Goal: Information Seeking & Learning: Find specific fact

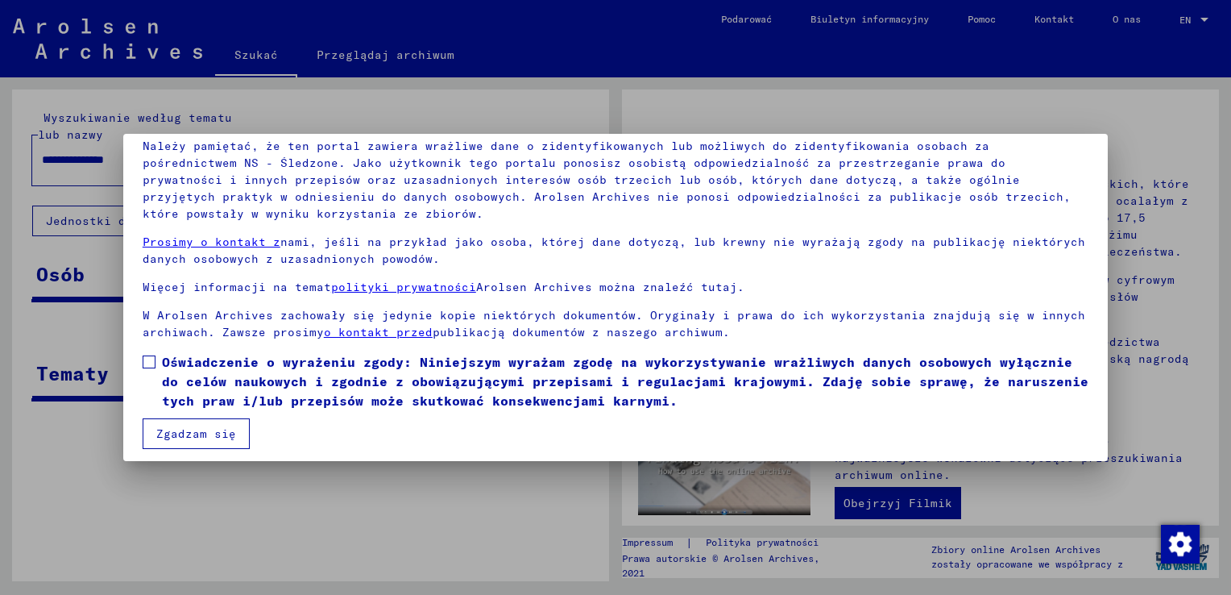
scroll to position [120, 0]
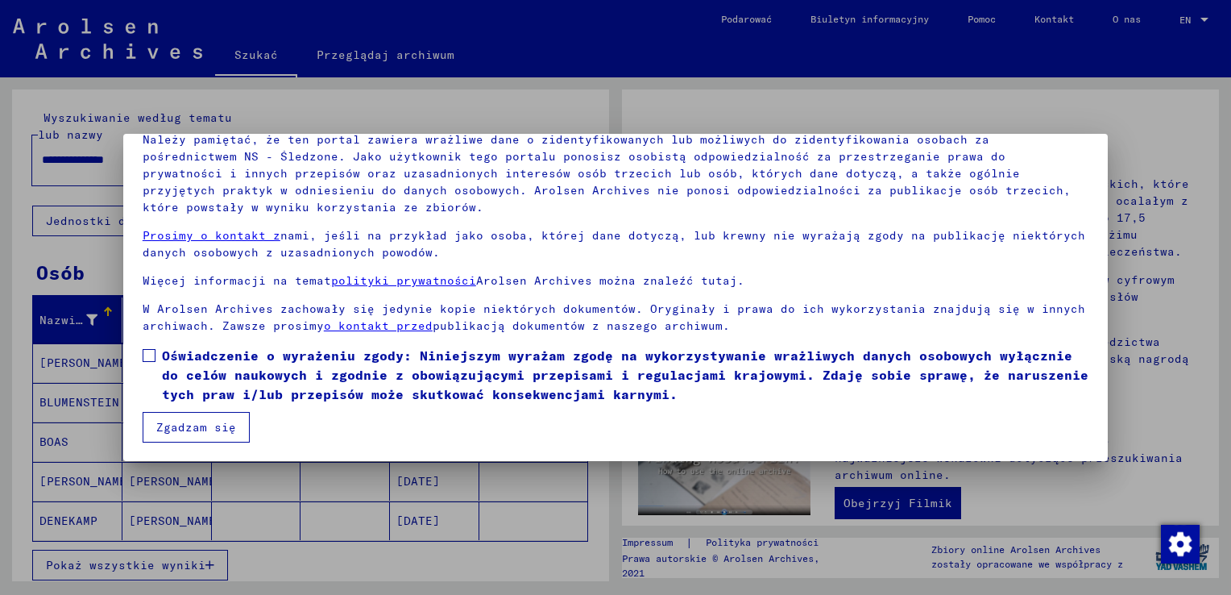
click at [152, 355] on span at bounding box center [149, 355] width 13 height 13
click at [184, 427] on button "Zgadzam się" at bounding box center [196, 427] width 107 height 31
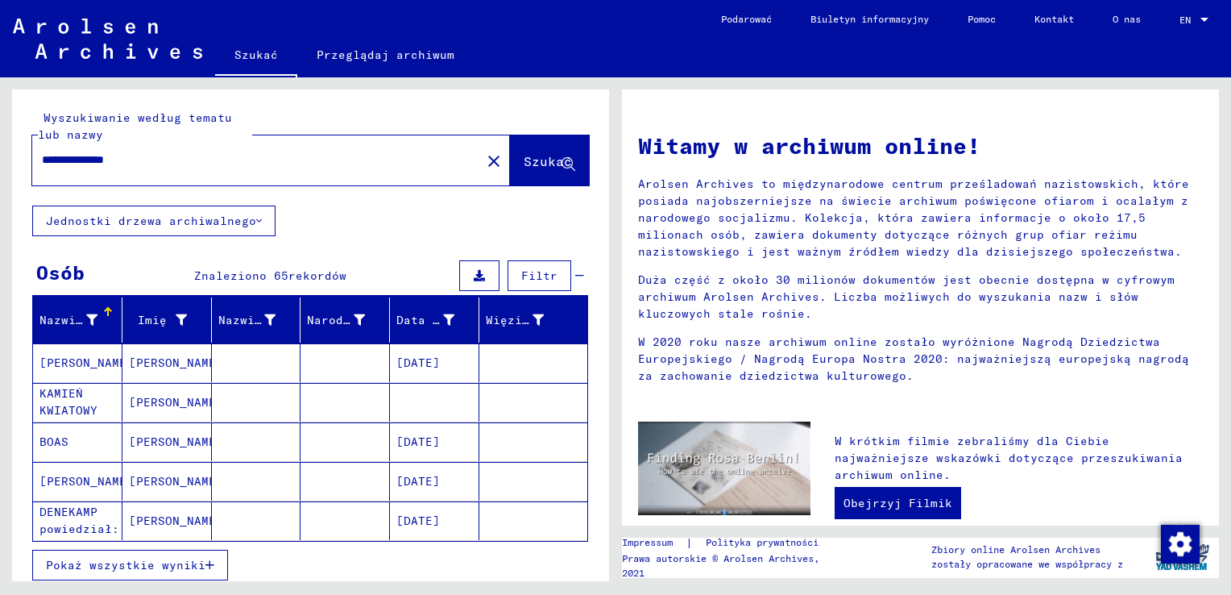
scroll to position [81, 0]
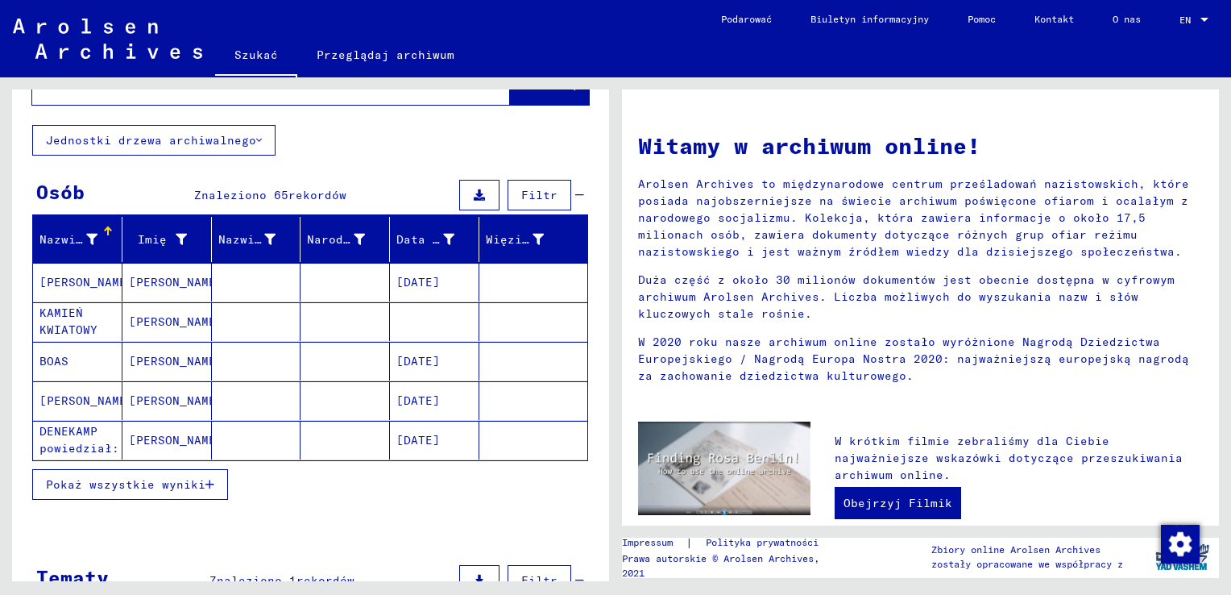
click at [172, 477] on span "Pokaż wszystkie wyniki" at bounding box center [126, 484] width 160 height 15
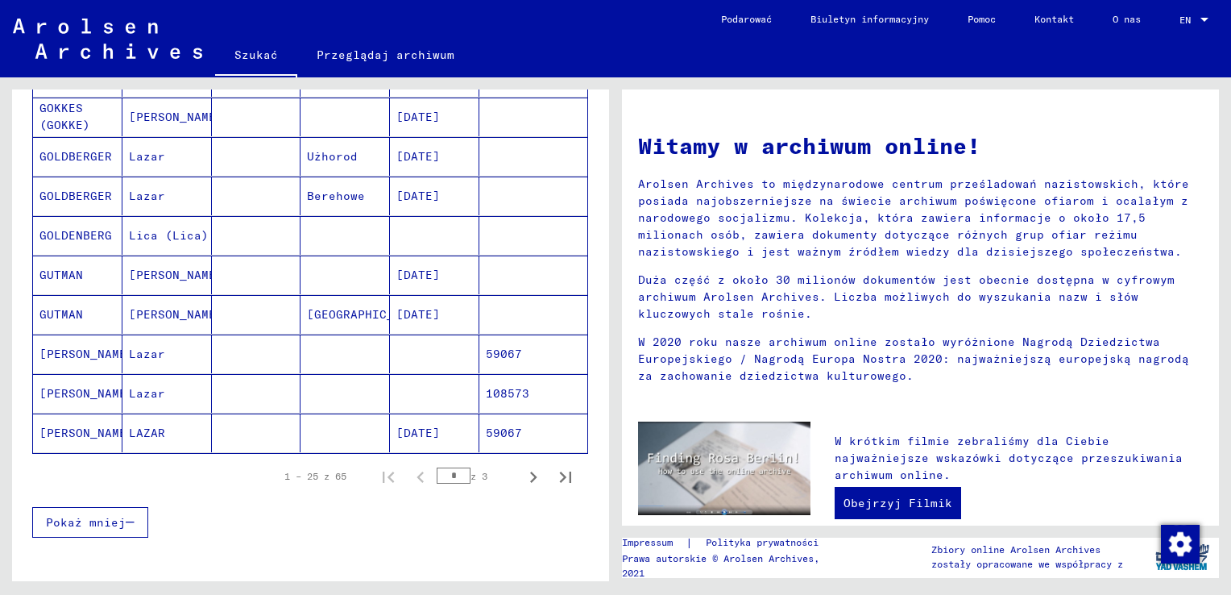
scroll to position [887, 0]
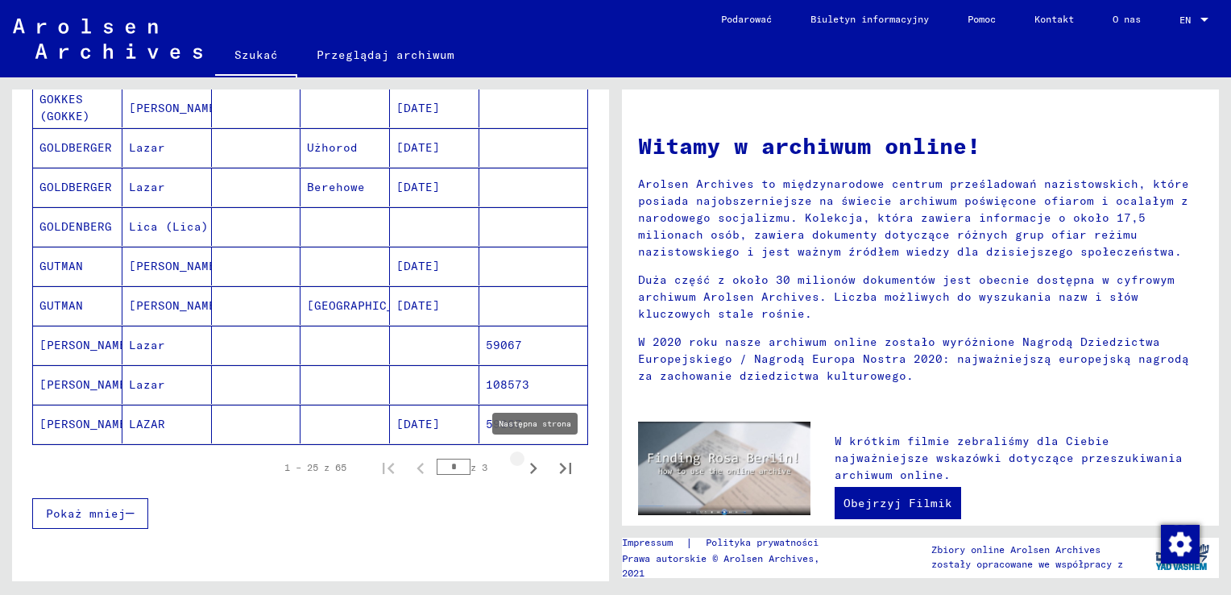
click at [522, 465] on icon "Następna strona" at bounding box center [533, 468] width 23 height 23
type input "*"
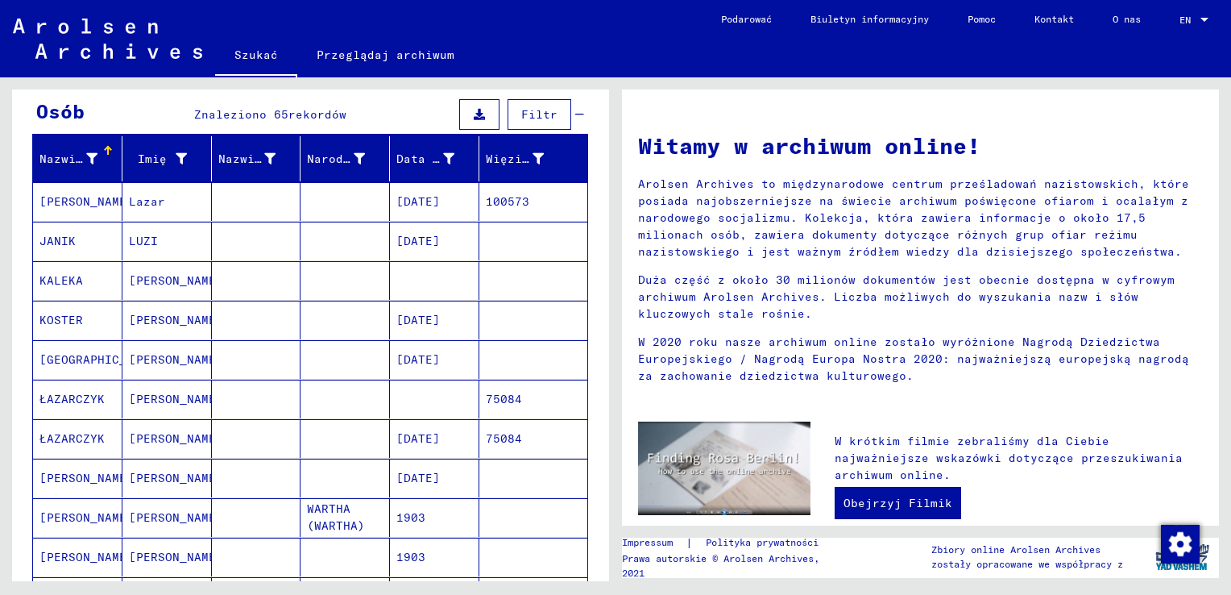
scroll to position [0, 0]
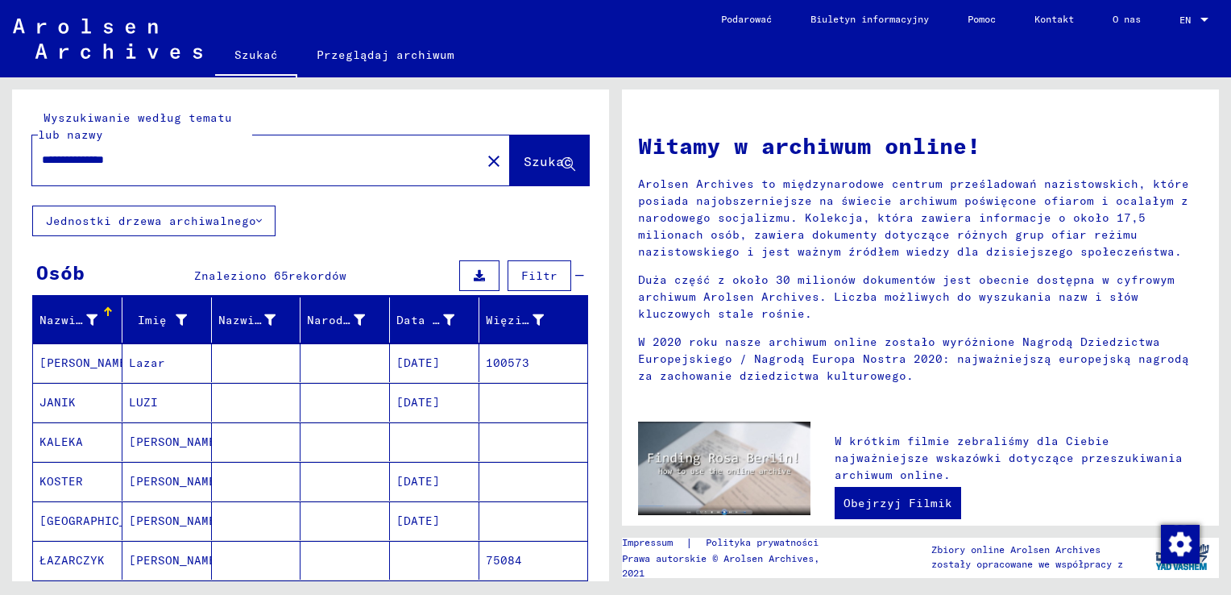
click at [343, 167] on input "**********" at bounding box center [252, 160] width 420 height 17
click at [534, 161] on span "Szukać" at bounding box center [548, 161] width 48 height 16
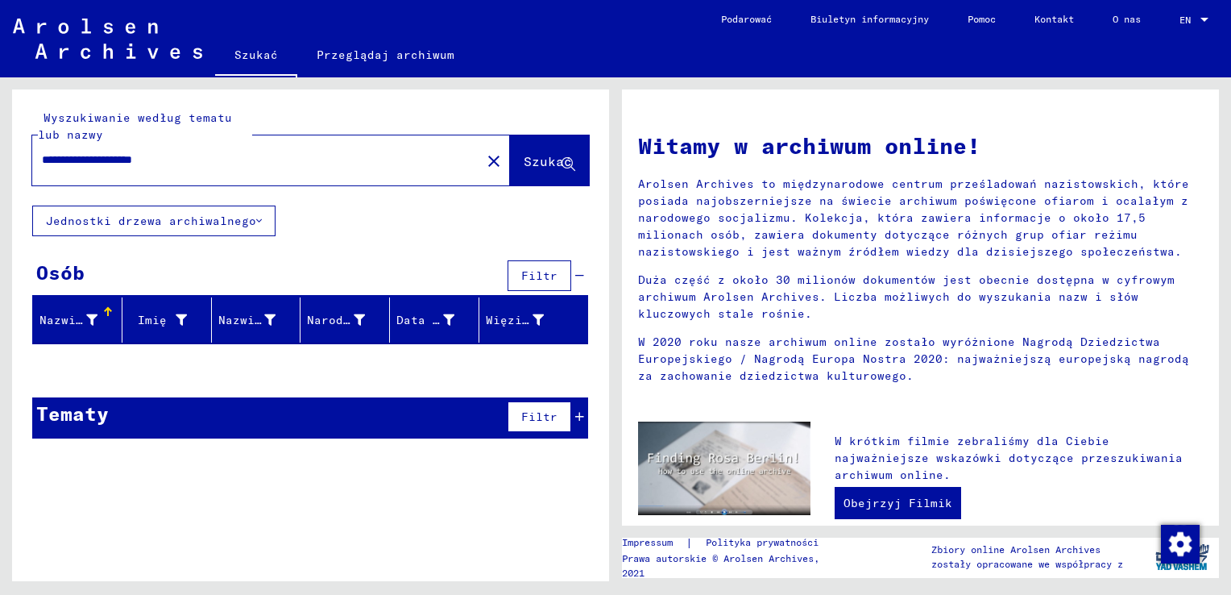
click at [206, 226] on font "Jednostki drzewa archiwalnego" at bounding box center [151, 221] width 210 height 15
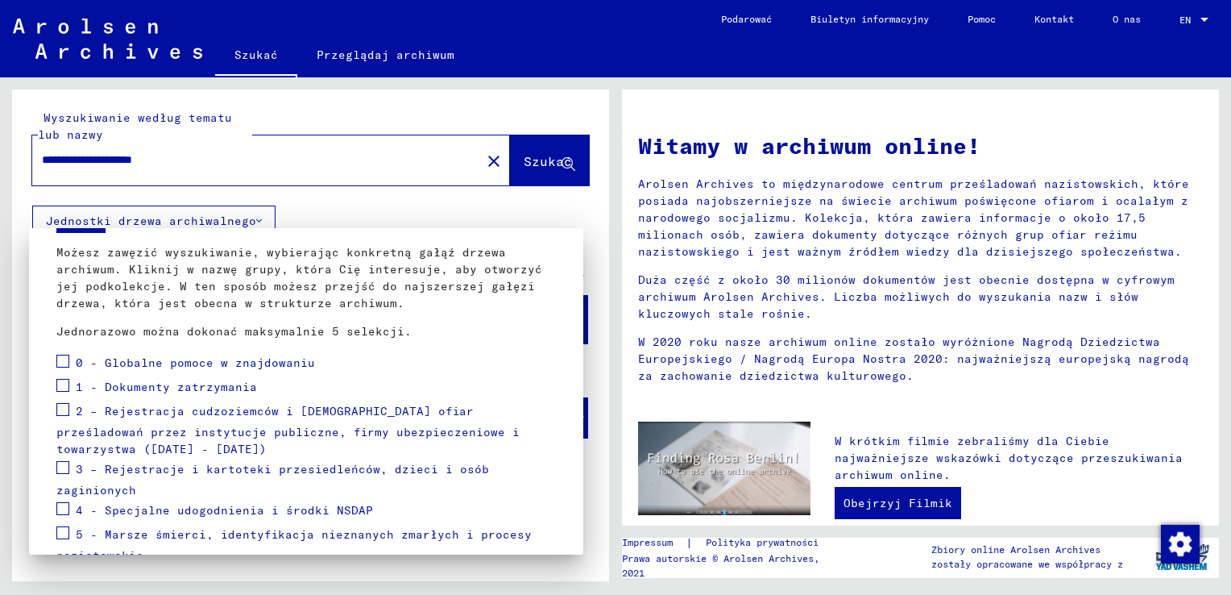
scroll to position [230, 0]
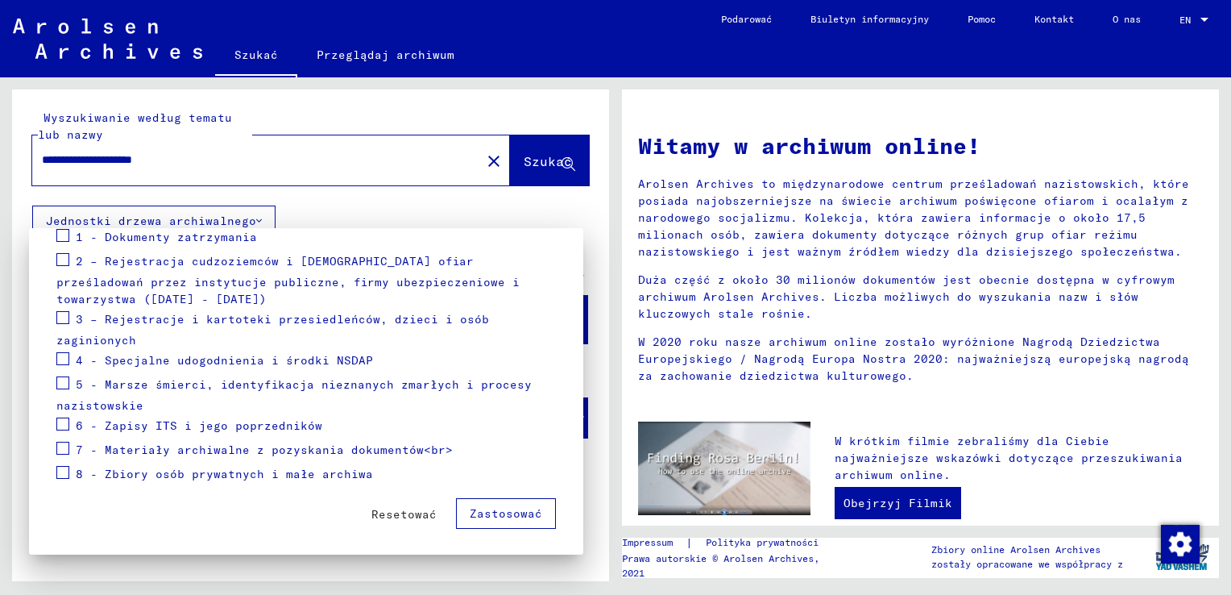
click at [489, 513] on span "Zastosować" at bounding box center [506, 513] width 73 height 15
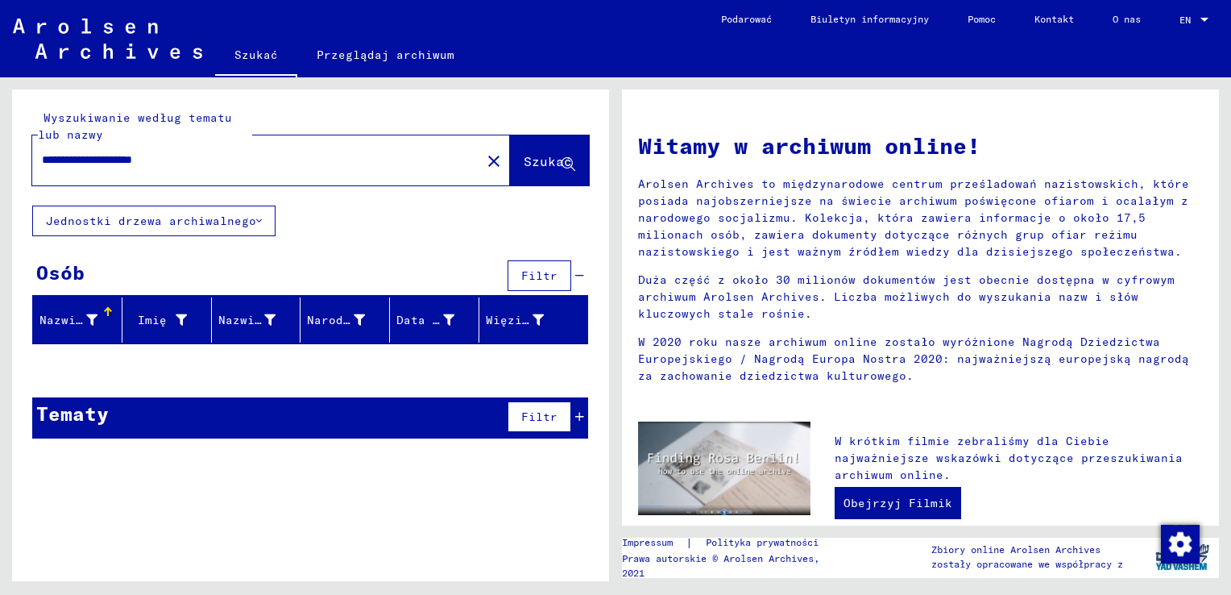
click at [218, 160] on input "**********" at bounding box center [252, 160] width 420 height 17
type input "**********"
click at [546, 158] on span "Szukać" at bounding box center [548, 161] width 48 height 16
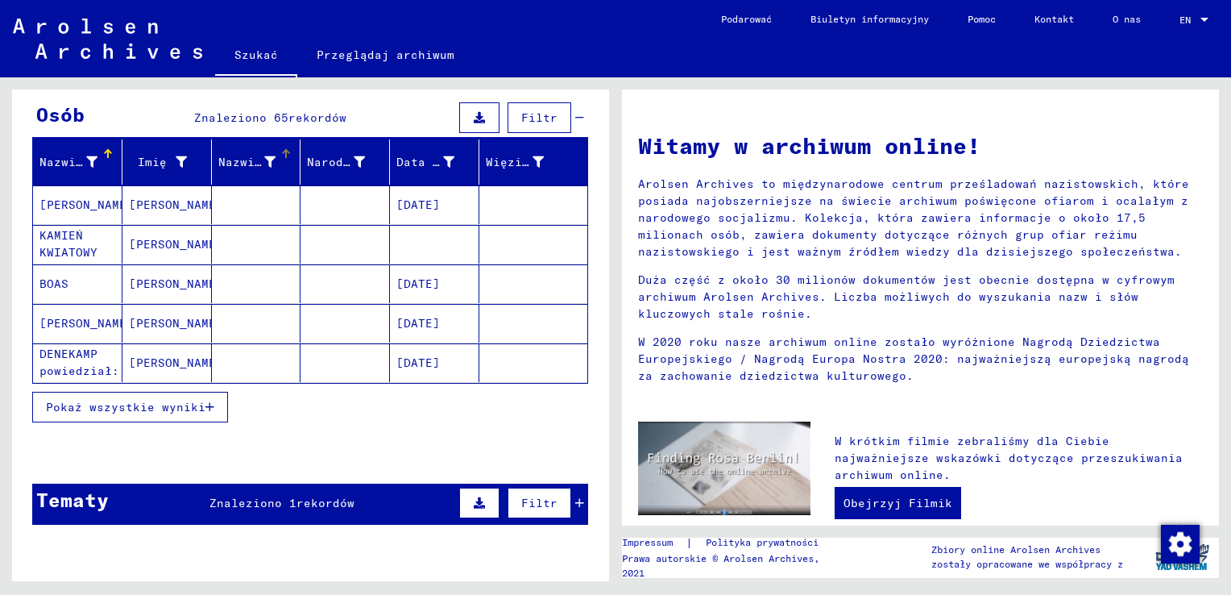
scroll to position [161, 0]
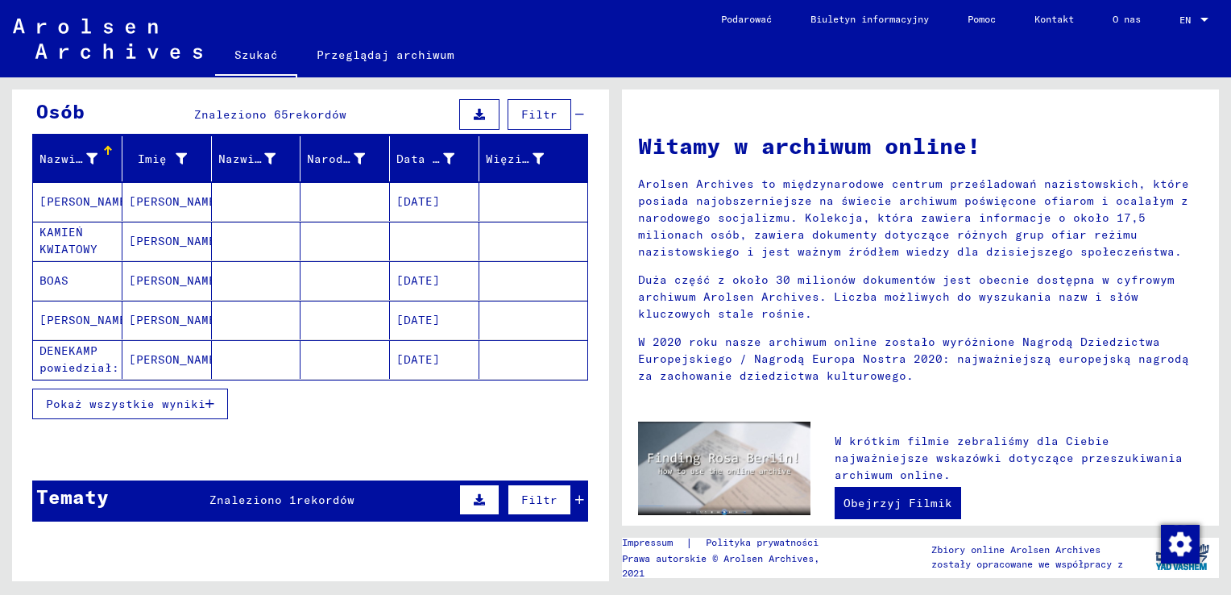
click at [181, 403] on span "Pokaż wszystkie wyniki" at bounding box center [126, 404] width 160 height 15
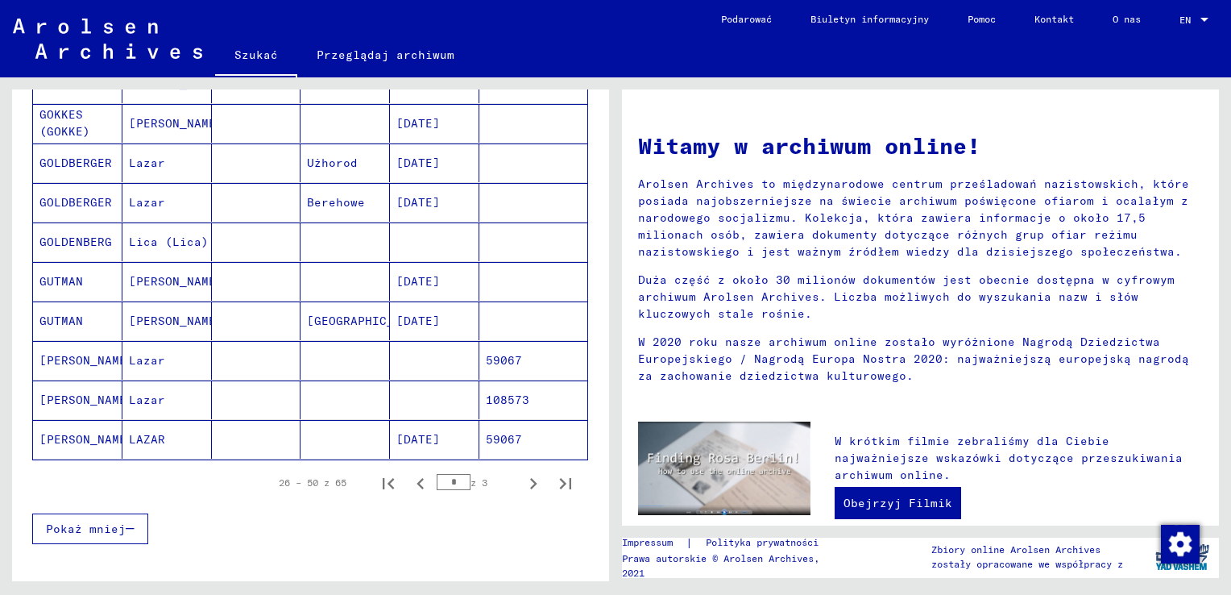
scroll to position [887, 0]
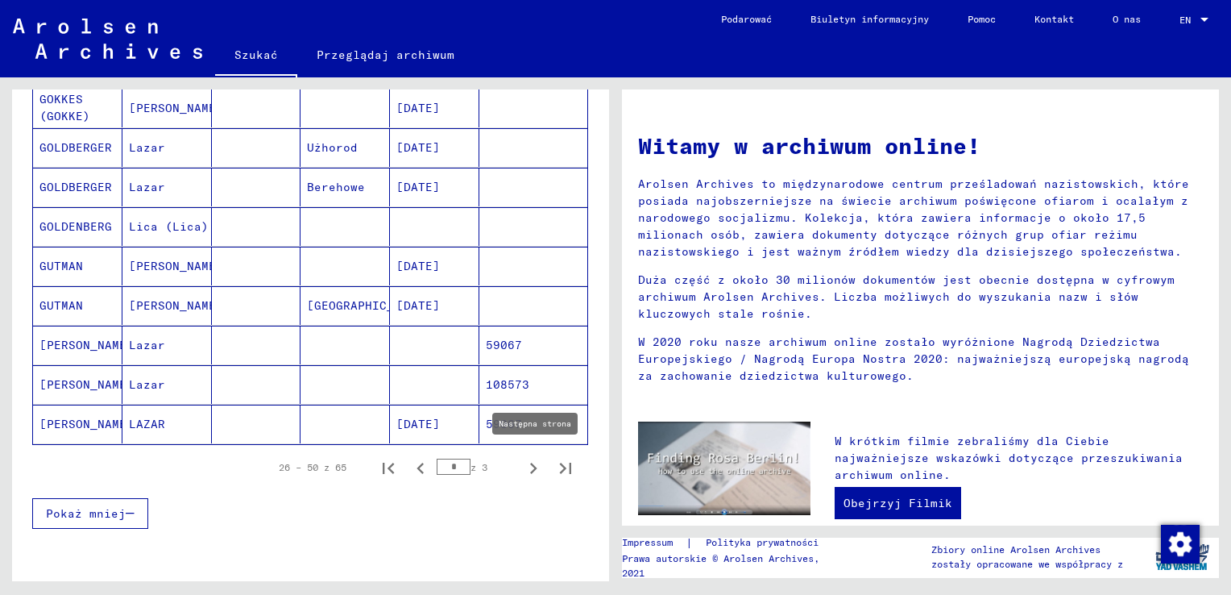
click at [530, 463] on icon "Następna strona" at bounding box center [533, 468] width 7 height 11
type input "*"
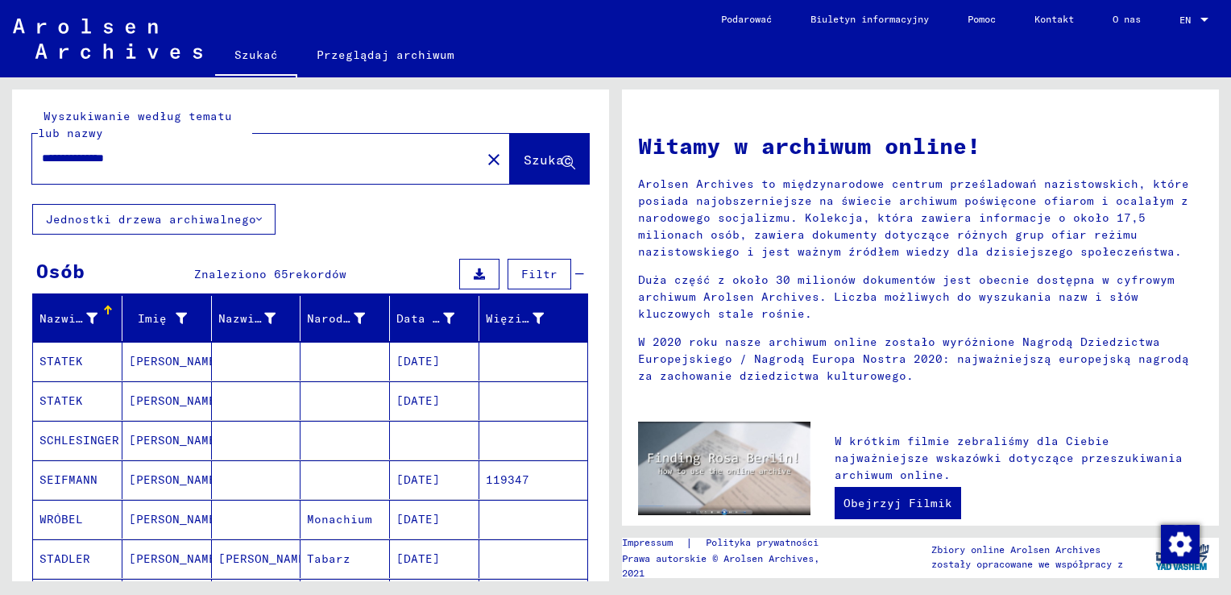
scroll to position [0, 0]
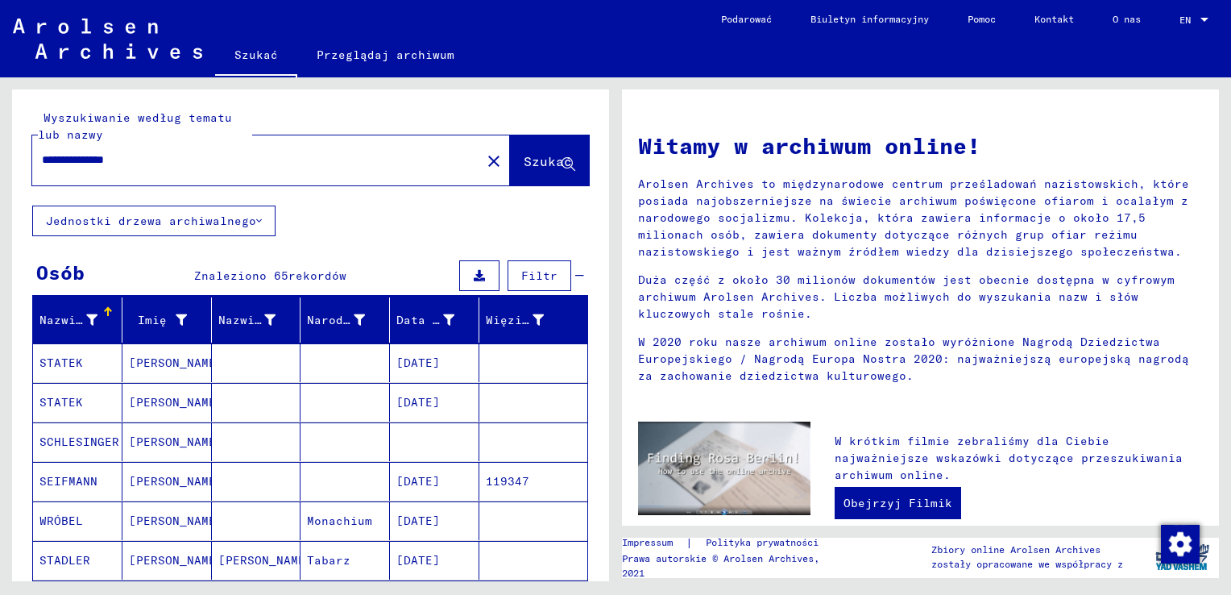
click at [185, 153] on input "**********" at bounding box center [252, 160] width 420 height 17
click at [535, 160] on span "Szukać" at bounding box center [548, 161] width 48 height 16
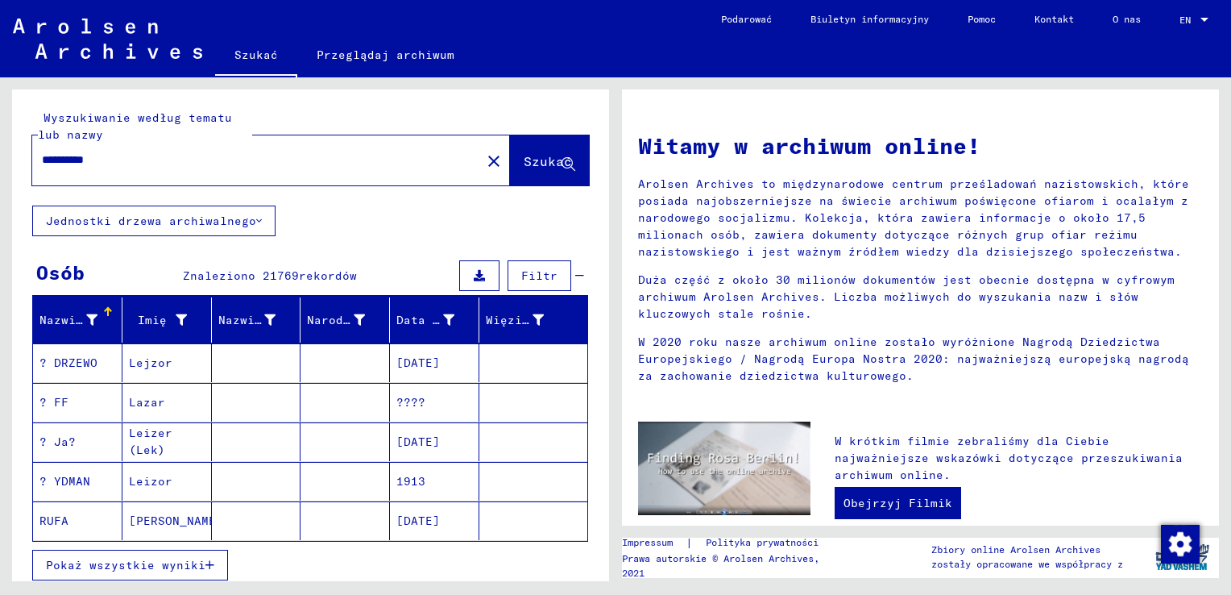
click at [228, 169] on div "*********" at bounding box center [247, 160] width 430 height 36
click at [139, 156] on input "*********" at bounding box center [252, 160] width 420 height 17
click at [546, 167] on span "Szukać" at bounding box center [548, 161] width 48 height 16
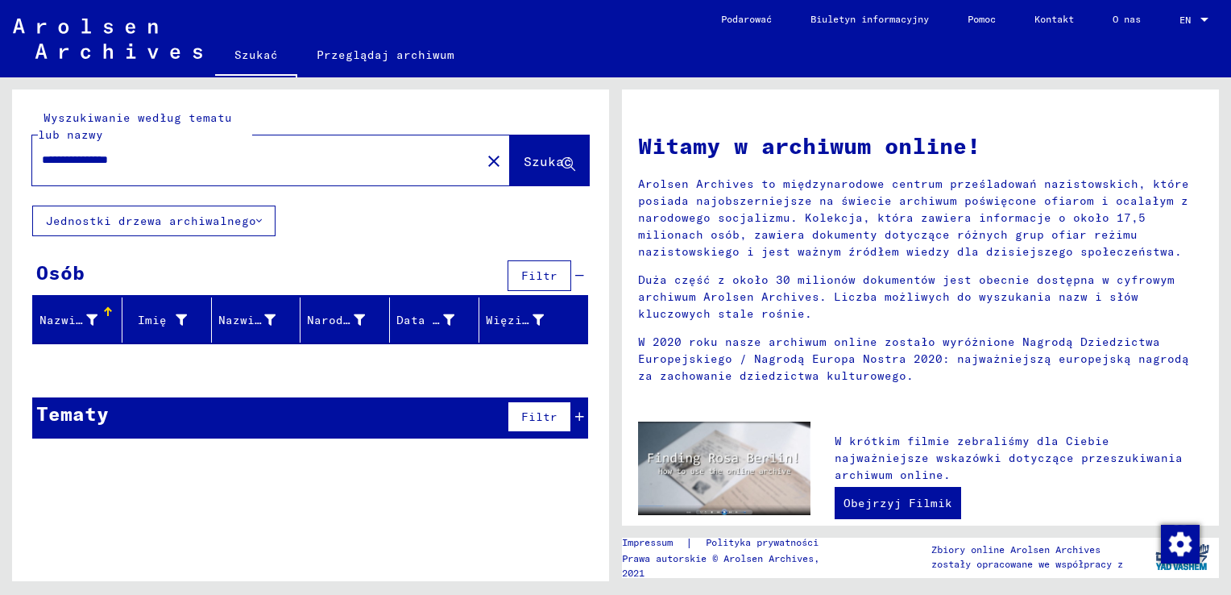
click at [1202, 15] on div at bounding box center [1205, 20] width 15 height 11
click at [1165, 30] on span "Angielski" at bounding box center [1169, 29] width 51 height 12
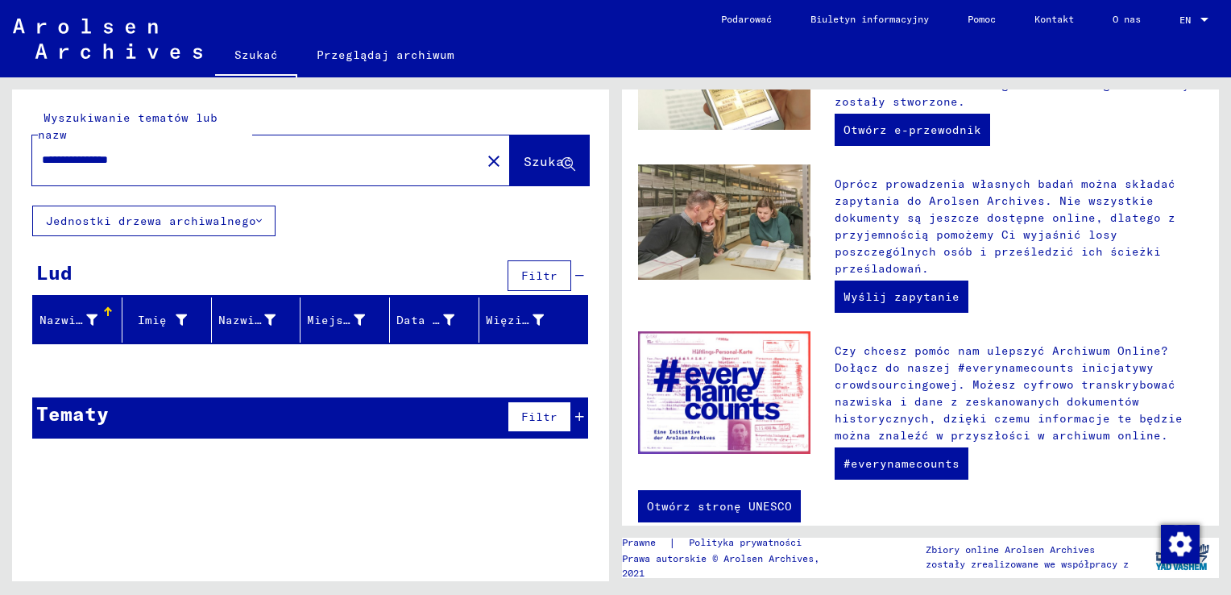
scroll to position [588, 0]
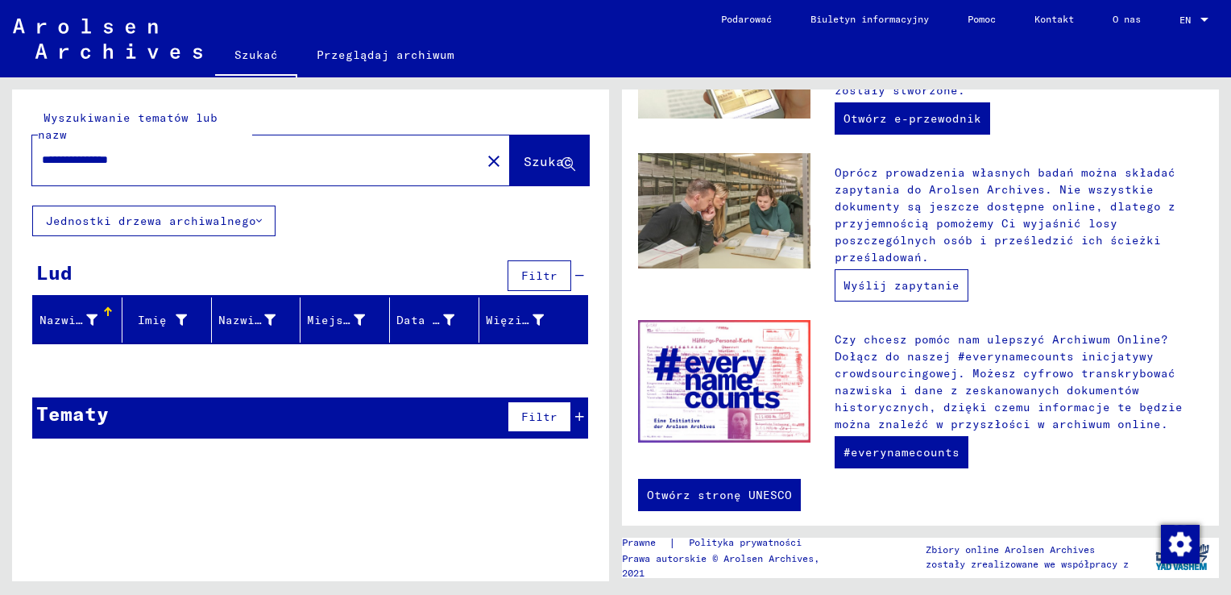
click at [907, 269] on link "Wyślij zapytanie" at bounding box center [902, 285] width 134 height 32
click at [196, 152] on input "**********" at bounding box center [252, 160] width 420 height 17
type input "**********"
click at [536, 153] on span "Szukać" at bounding box center [548, 161] width 48 height 16
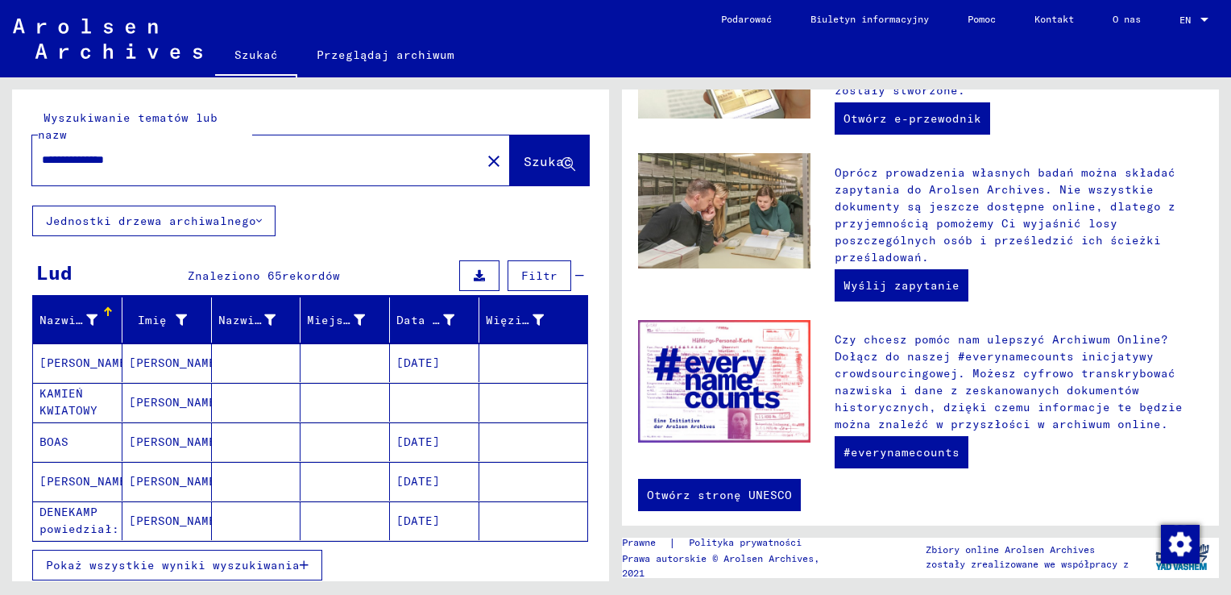
click at [103, 307] on div at bounding box center [108, 312] width 10 height 10
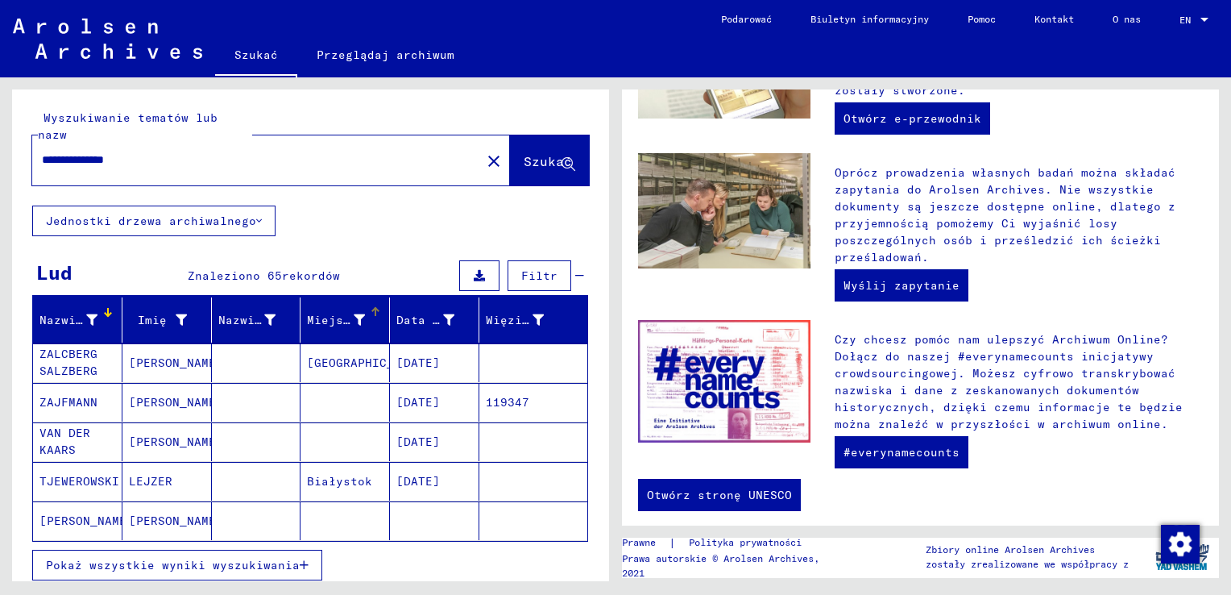
scroll to position [81, 0]
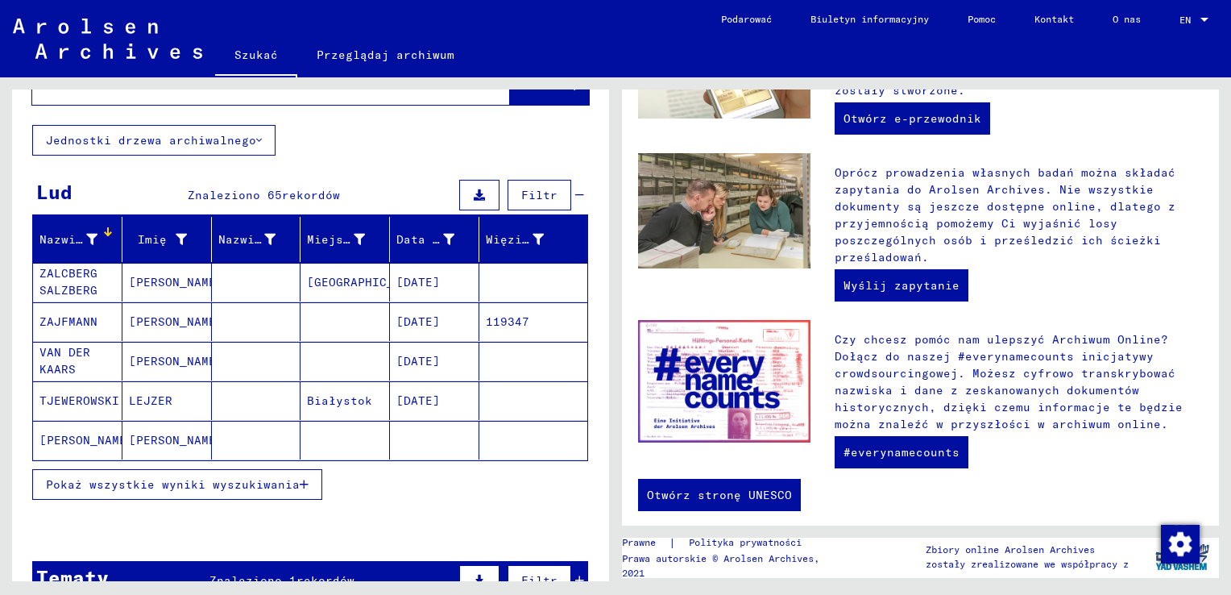
click at [277, 477] on span "Pokaż wszystkie wyniki wyszukiwania" at bounding box center [173, 484] width 254 height 15
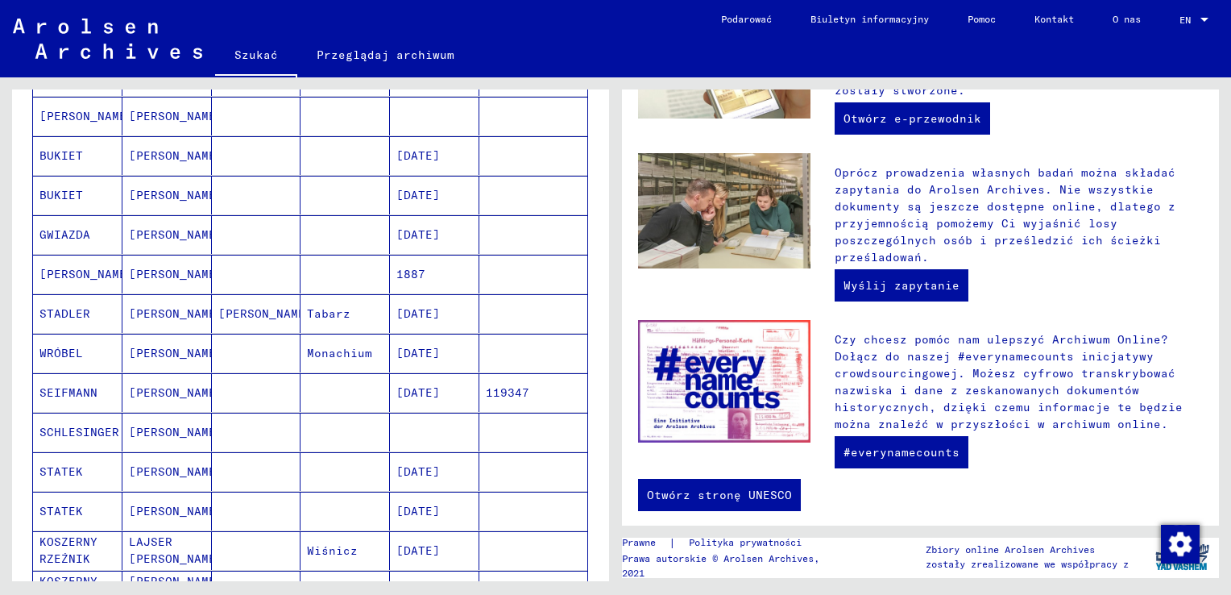
scroll to position [82, 0]
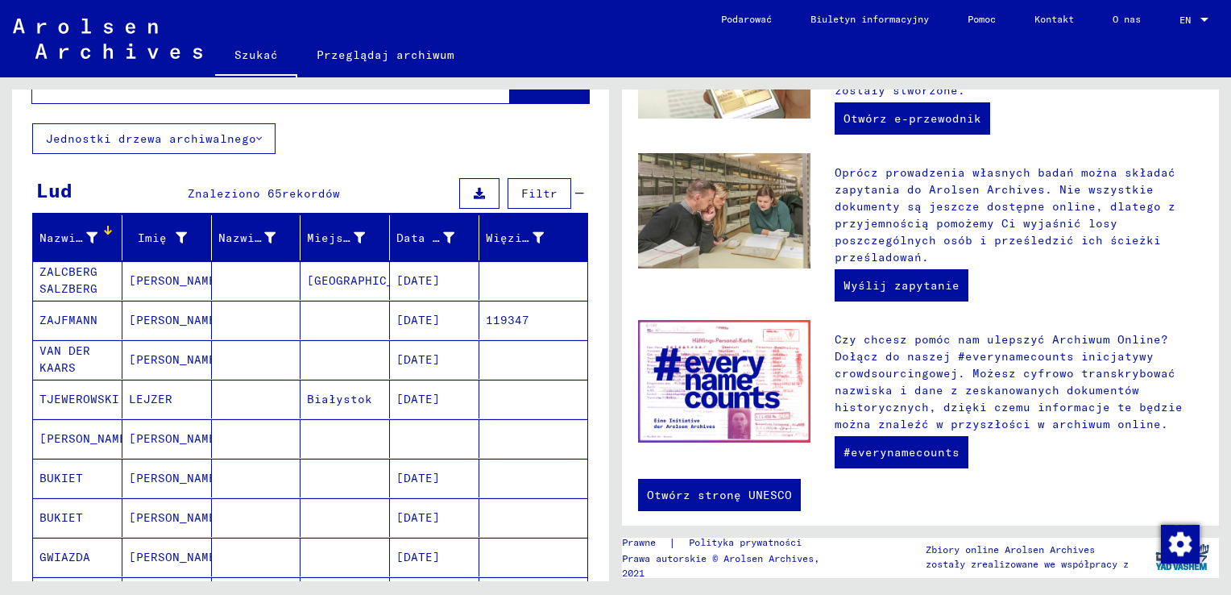
click at [533, 186] on span "Filtr" at bounding box center [539, 193] width 36 height 15
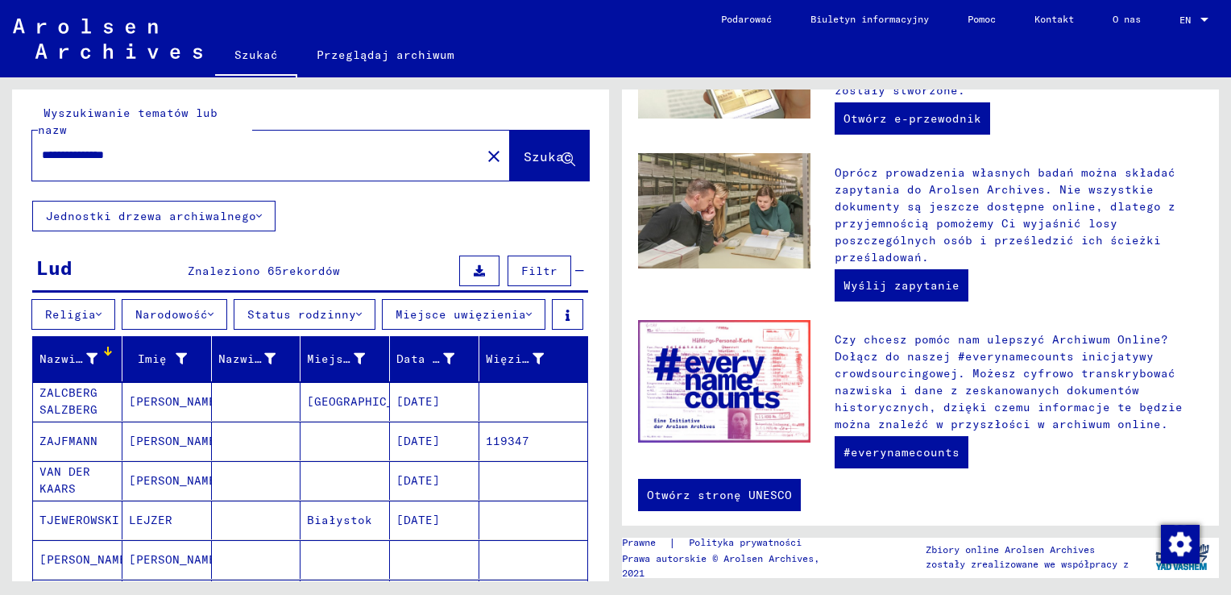
scroll to position [0, 0]
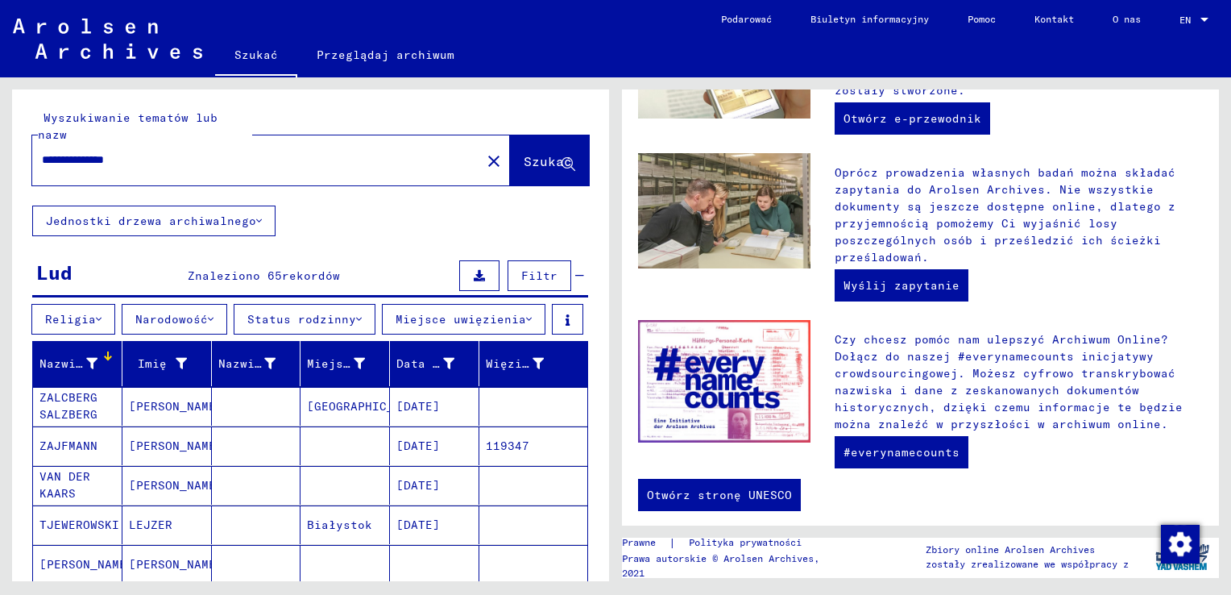
click at [489, 312] on font "Miejsce uwięzienia" at bounding box center [461, 319] width 131 height 15
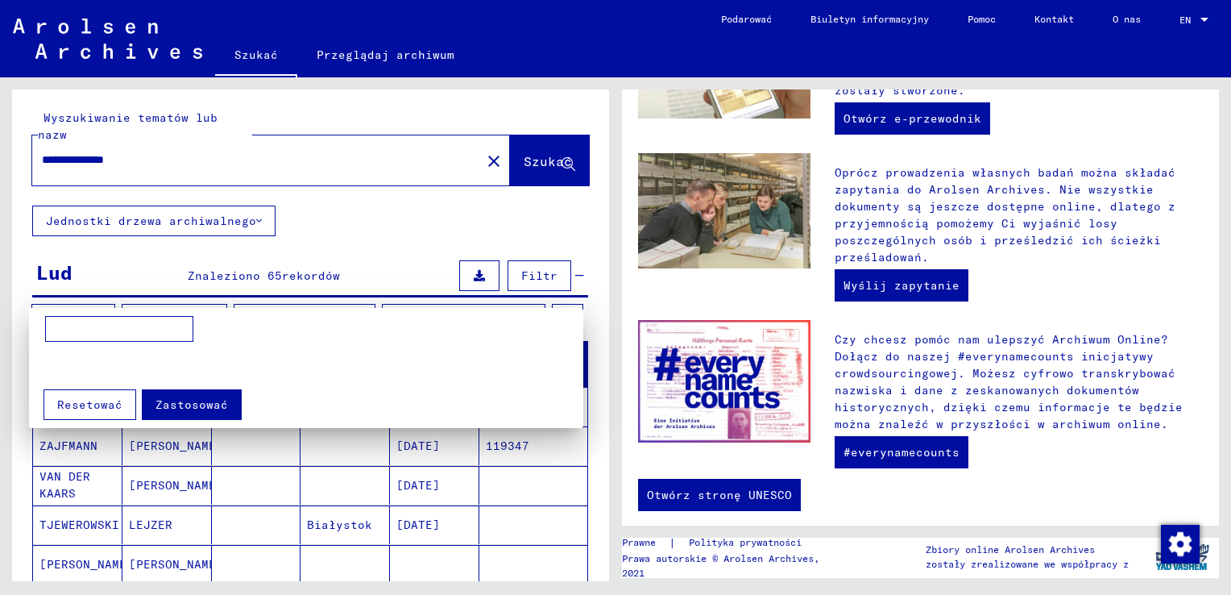
click at [171, 326] on input at bounding box center [119, 329] width 148 height 26
type input "********"
click at [203, 405] on span "Zastosować" at bounding box center [192, 404] width 73 height 15
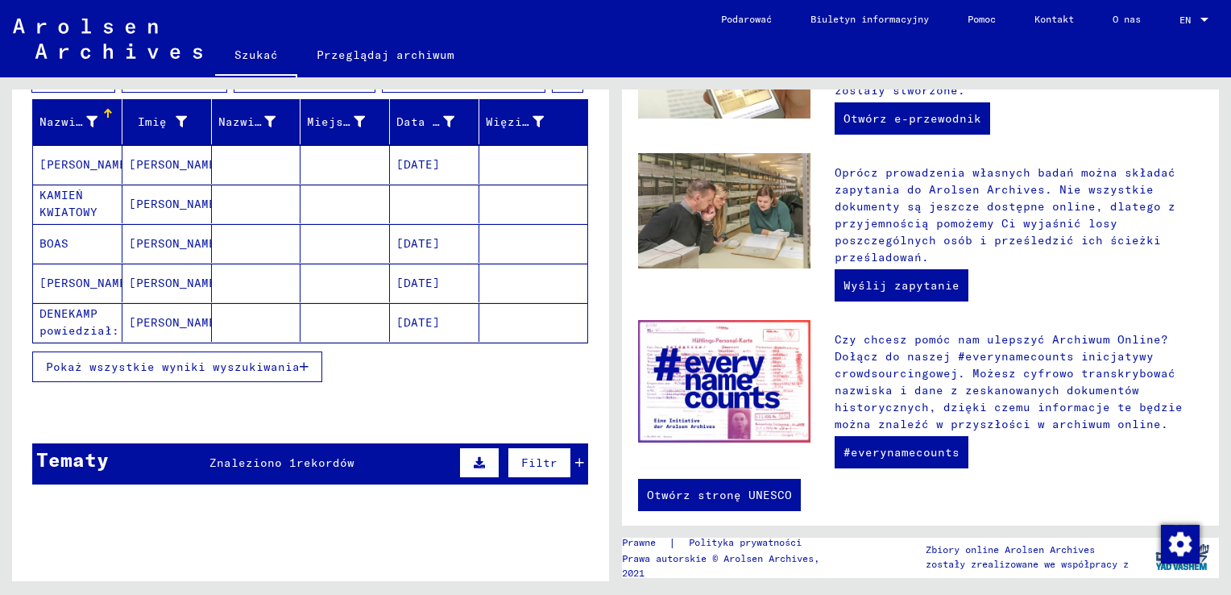
scroll to position [291, 0]
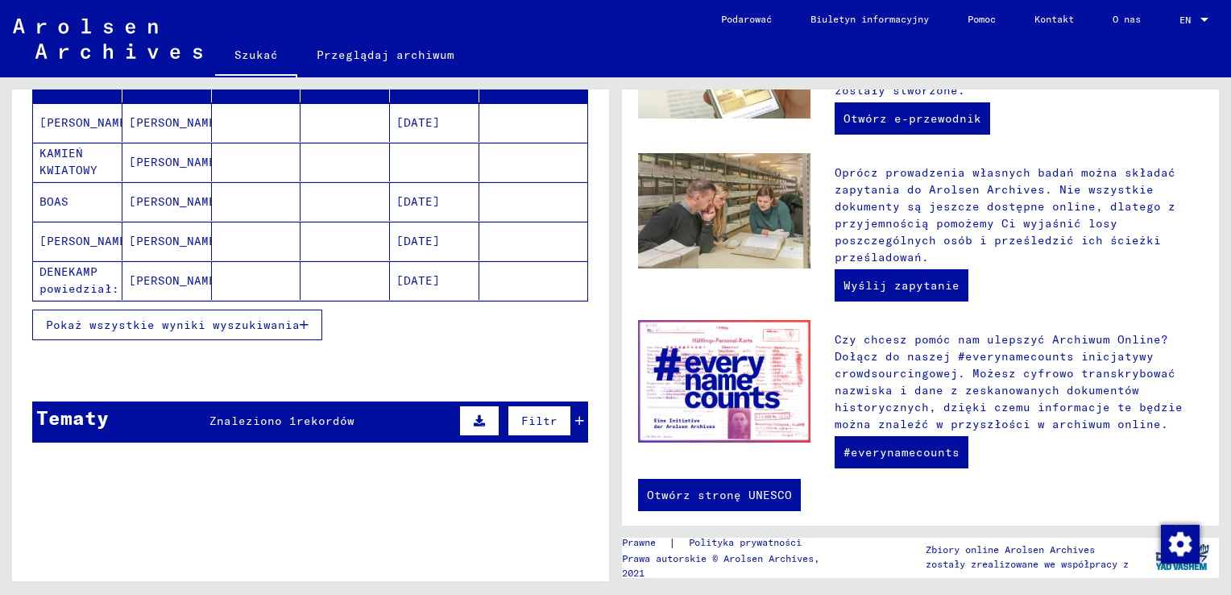
click at [314, 427] on span "rekordów" at bounding box center [326, 420] width 58 height 15
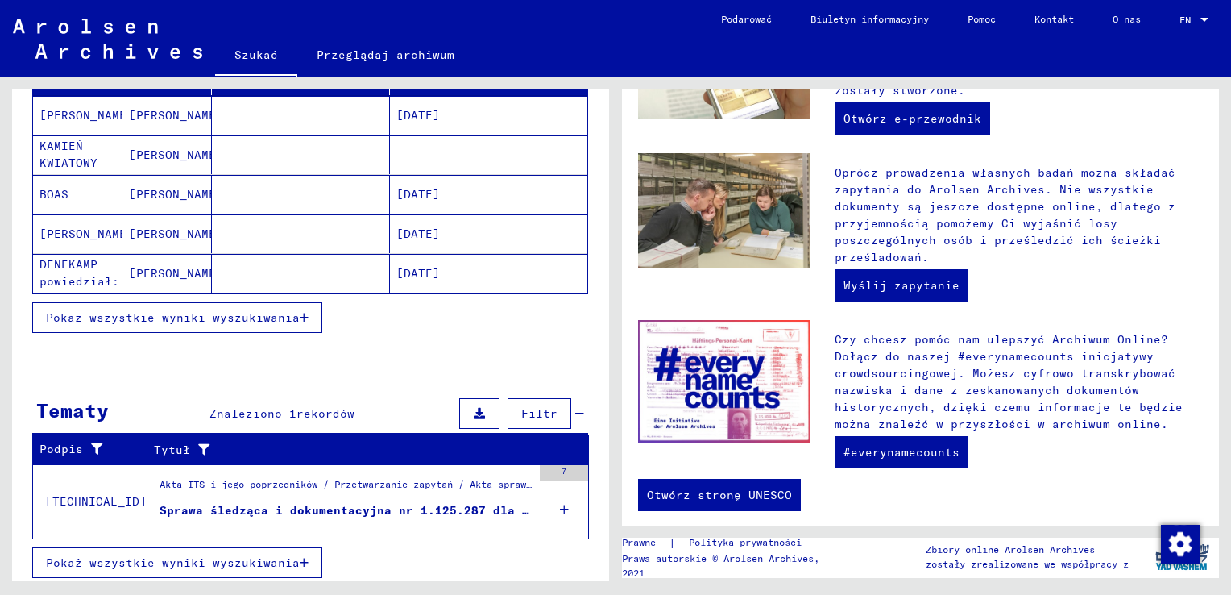
scroll to position [304, 0]
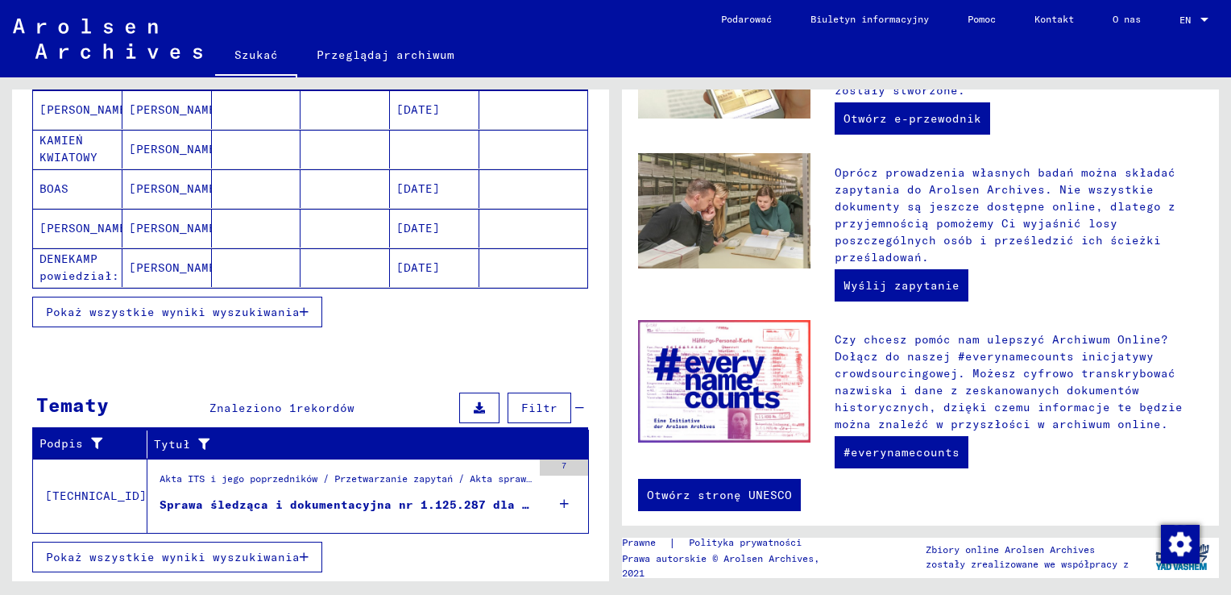
click at [496, 508] on div "Sprawa śledząca i dokumentacyjna nr 1.125.287 dla ŁAZARCZYKA, [PERSON_NAME]. 19…" at bounding box center [346, 504] width 372 height 17
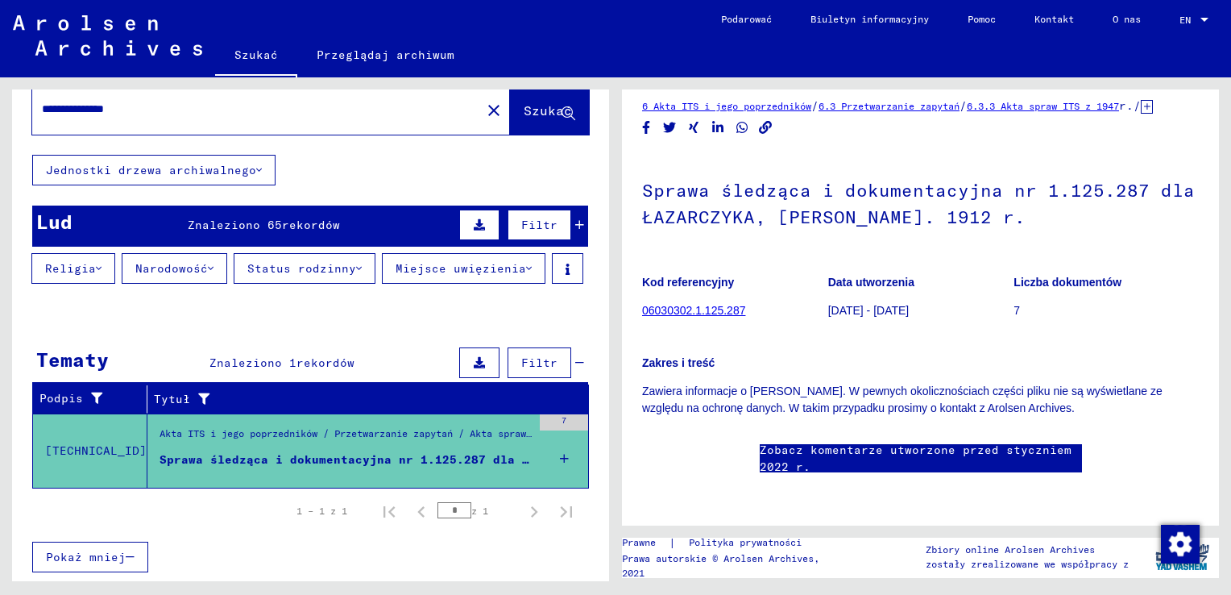
scroll to position [161, 0]
click at [683, 304] on link "06030302.1.125.287" at bounding box center [693, 310] width 103 height 13
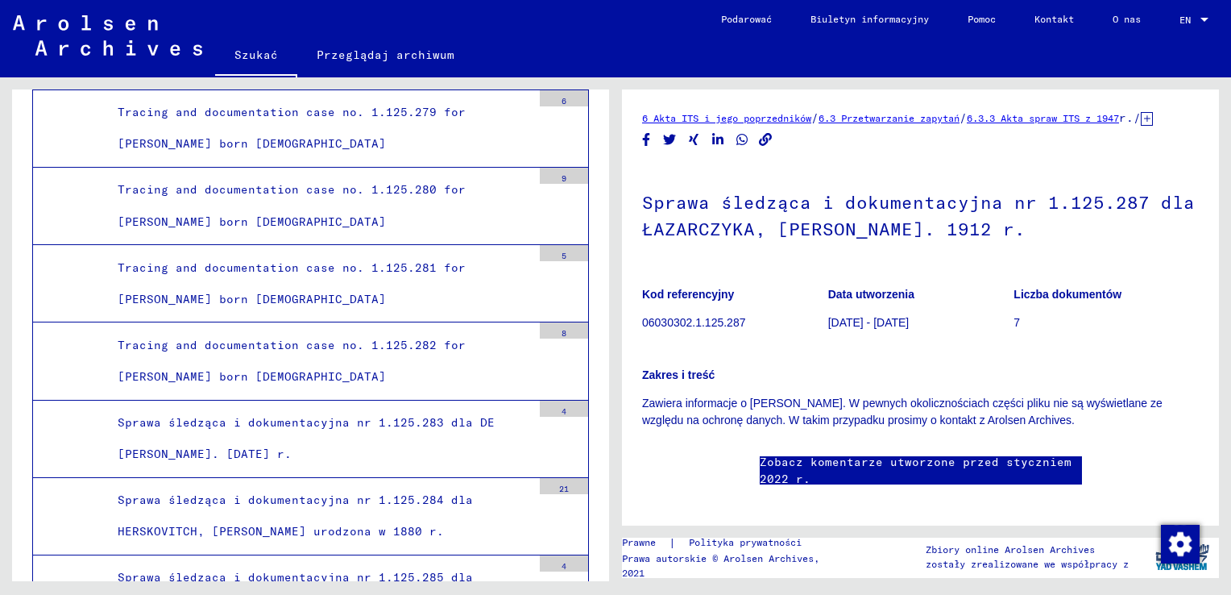
click at [1109, 114] on link "6.3.3 Akta spraw ITS z 1947" at bounding box center [1043, 118] width 152 height 12
click at [780, 117] on link "6 Akta ITS i jego poprzedników" at bounding box center [726, 118] width 169 height 12
click at [687, 119] on link "6 Akta ITS i jego poprzedników" at bounding box center [726, 118] width 169 height 12
click at [725, 118] on link "6 Akta ITS i jego poprzedników" at bounding box center [726, 118] width 169 height 12
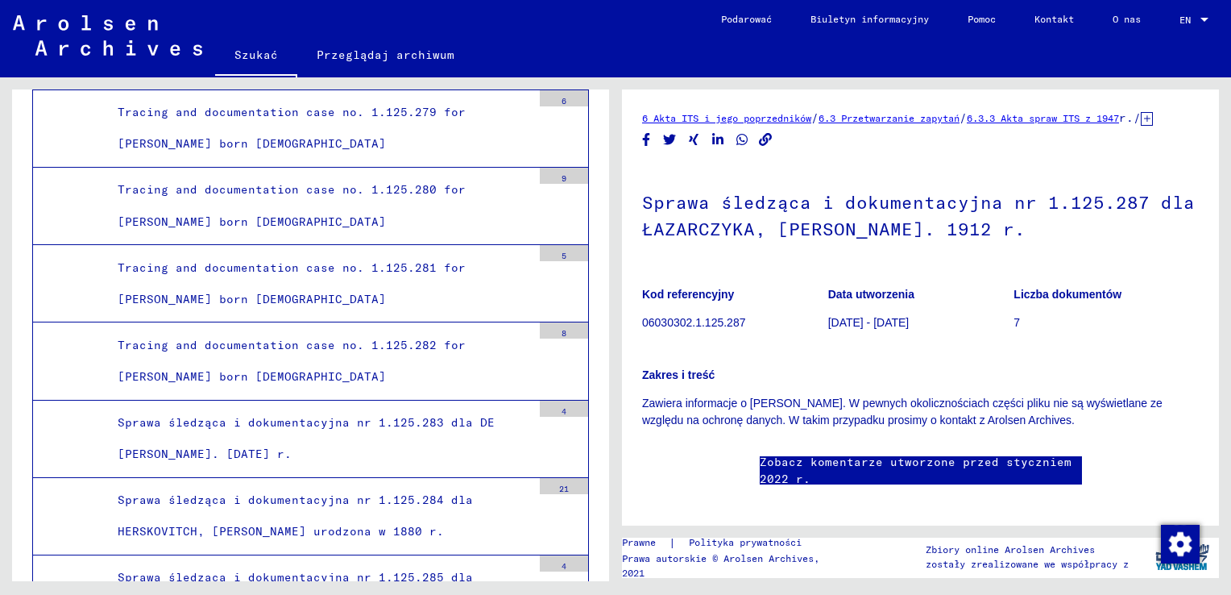
click at [725, 118] on link "6 Akta ITS i jego poprzedników" at bounding box center [726, 118] width 169 height 12
click at [1066, 117] on link "6.3.3 Akta spraw ITS z 1947" at bounding box center [1043, 118] width 152 height 12
click at [1066, 117] on div "6 Akta ITS i jego poprzedników / 6.3 Przetwarzanie zapytań / 6.3.3 Akta spraw I…" at bounding box center [920, 307] width 597 height 436
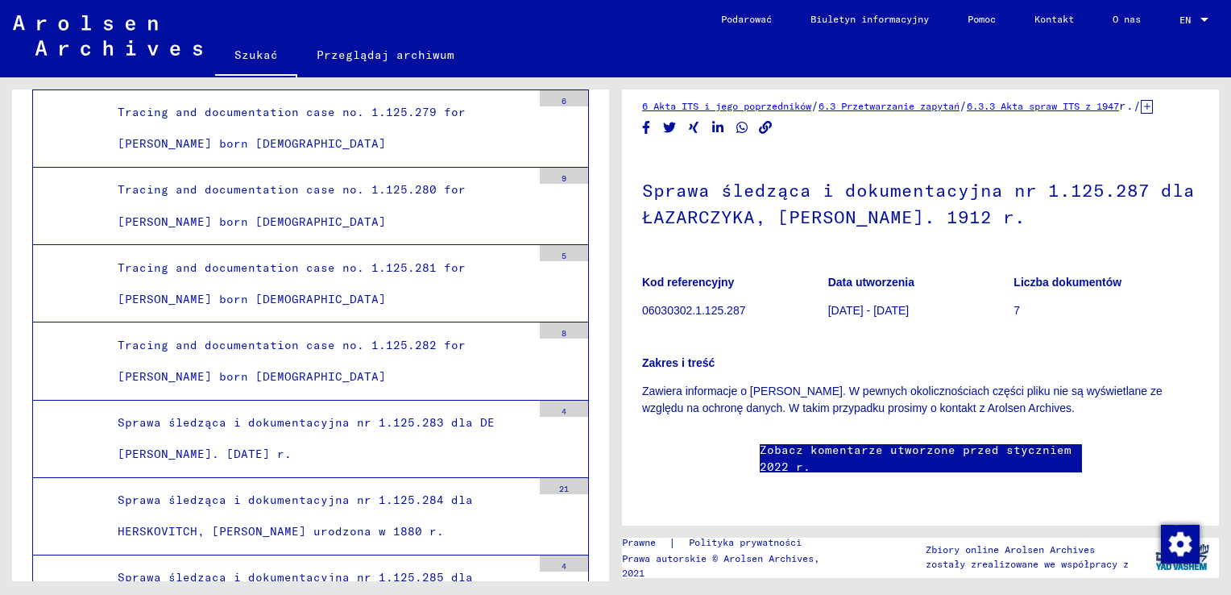
scroll to position [242, 0]
click at [900, 442] on link "Zobacz komentarze utworzone przed styczniem 2022 r." at bounding box center [921, 459] width 322 height 34
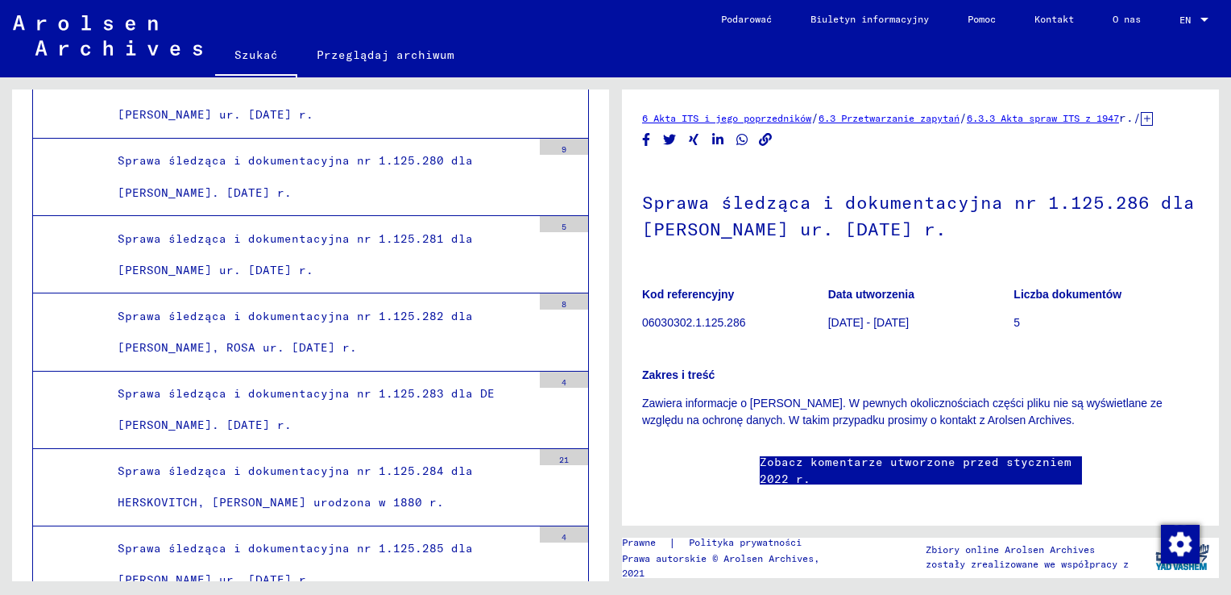
scroll to position [39184, 0]
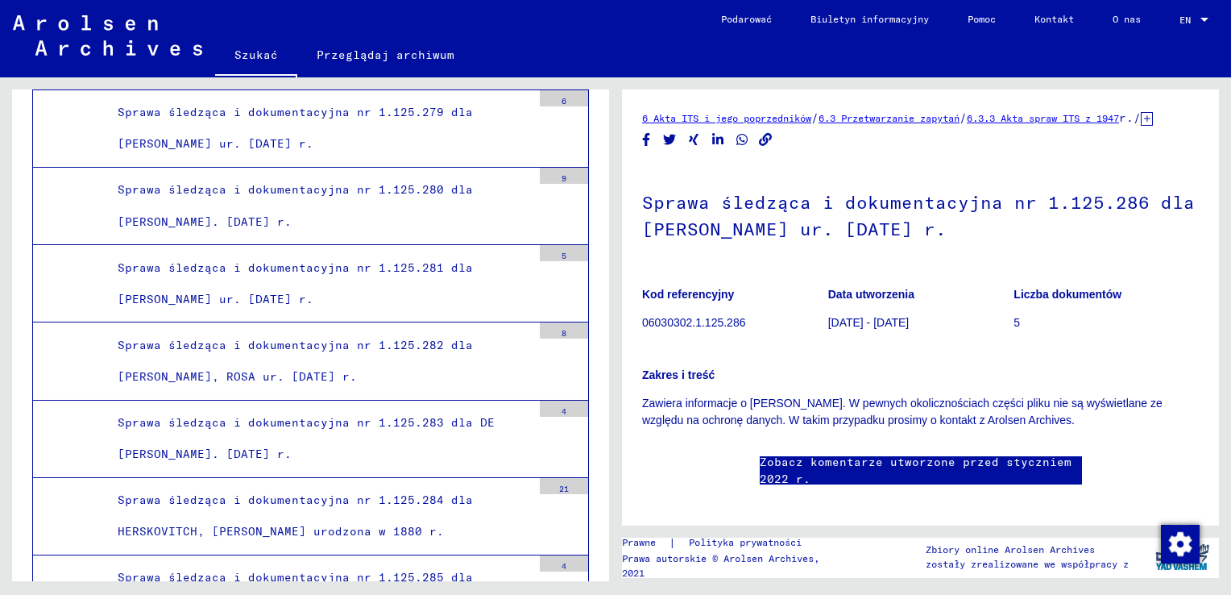
drag, startPoint x: 1035, startPoint y: 219, endPoint x: 1139, endPoint y: 228, distance: 104.3
click at [1139, 228] on h1 "Sprawa śledząca i dokumentacyjna nr 1.125.287 dla ŁAZARCZYKA, [PERSON_NAME]. 19…" at bounding box center [920, 214] width 557 height 98
drag, startPoint x: 1139, startPoint y: 228, endPoint x: 1109, endPoint y: 217, distance: 31.9
copy h1 "1.125.287"
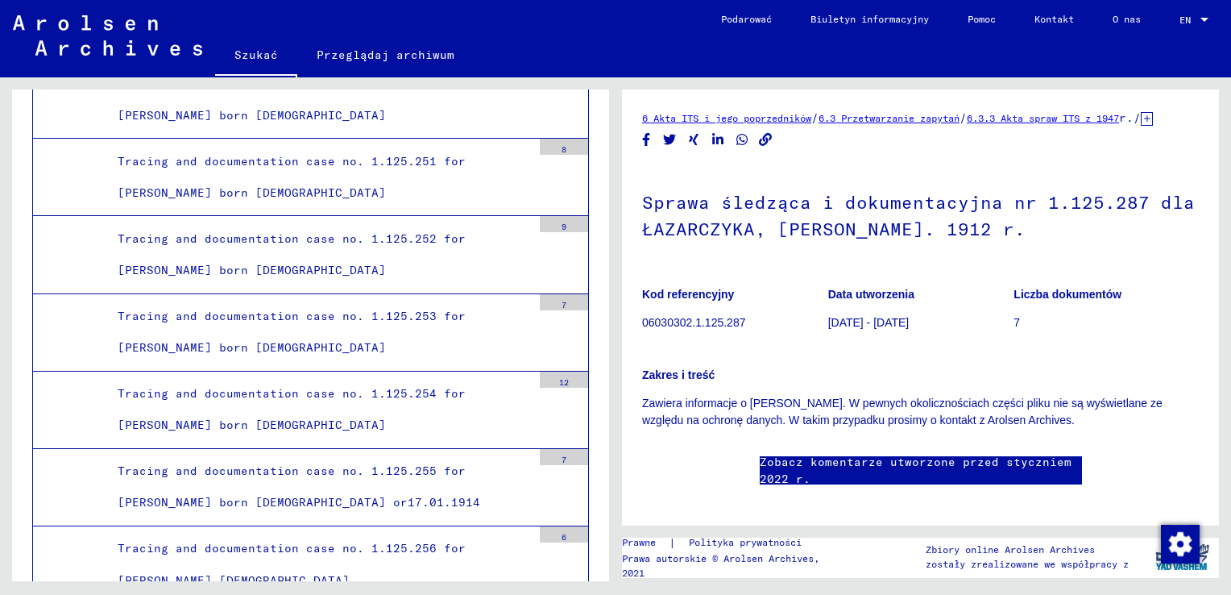
scroll to position [36766, 0]
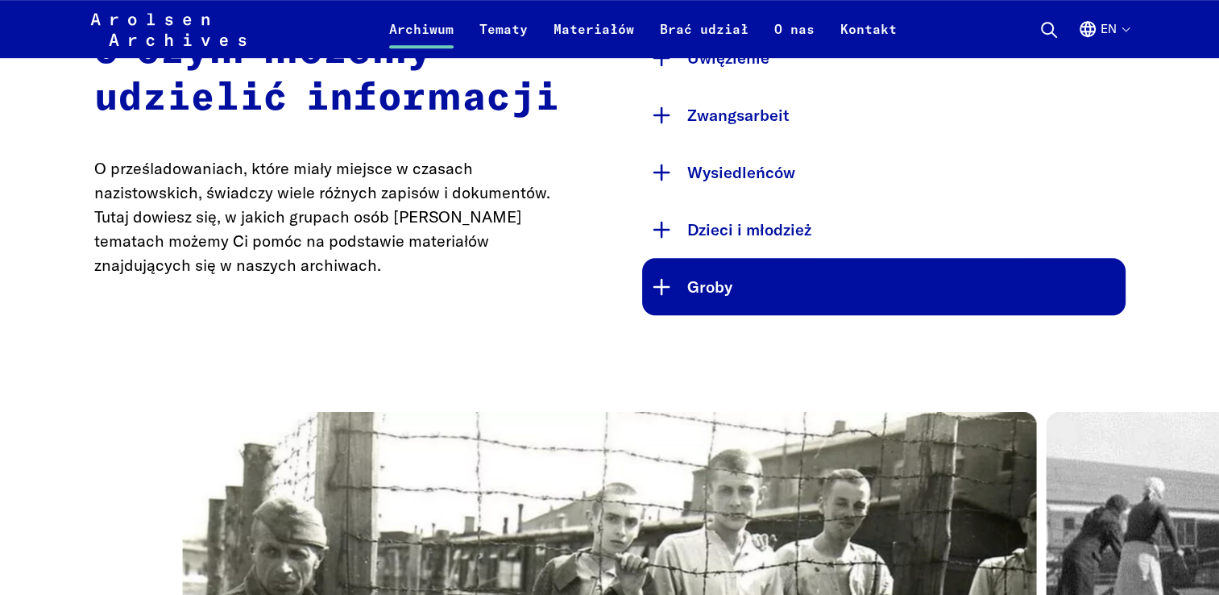
scroll to position [725, 0]
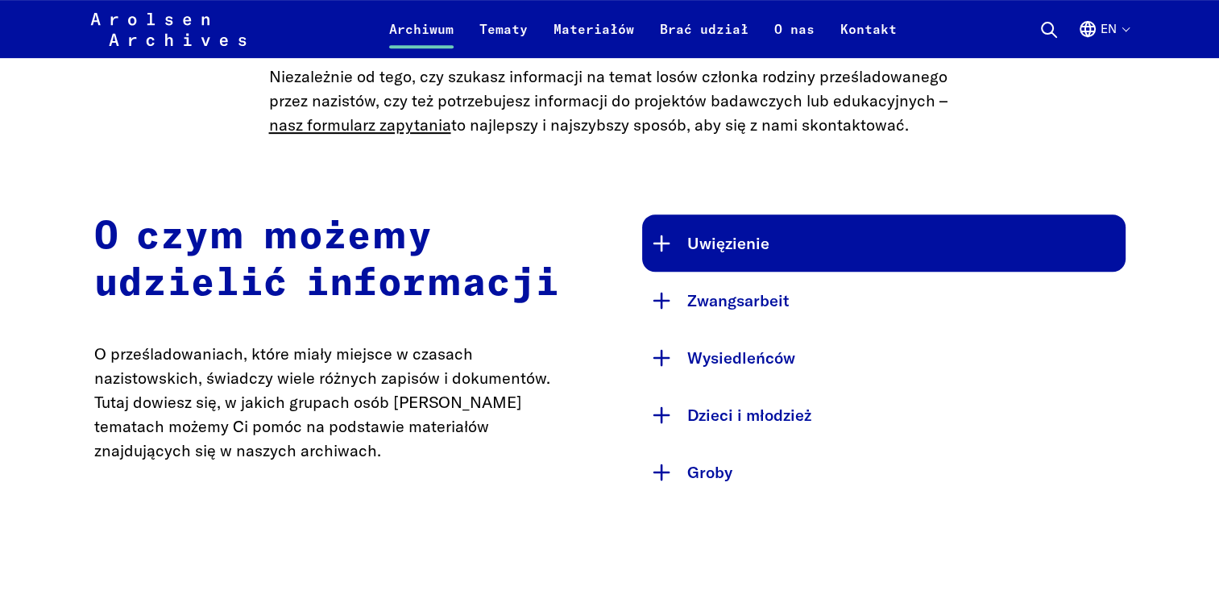
click at [760, 254] on button "Uwięzienie" at bounding box center [884, 242] width 484 height 57
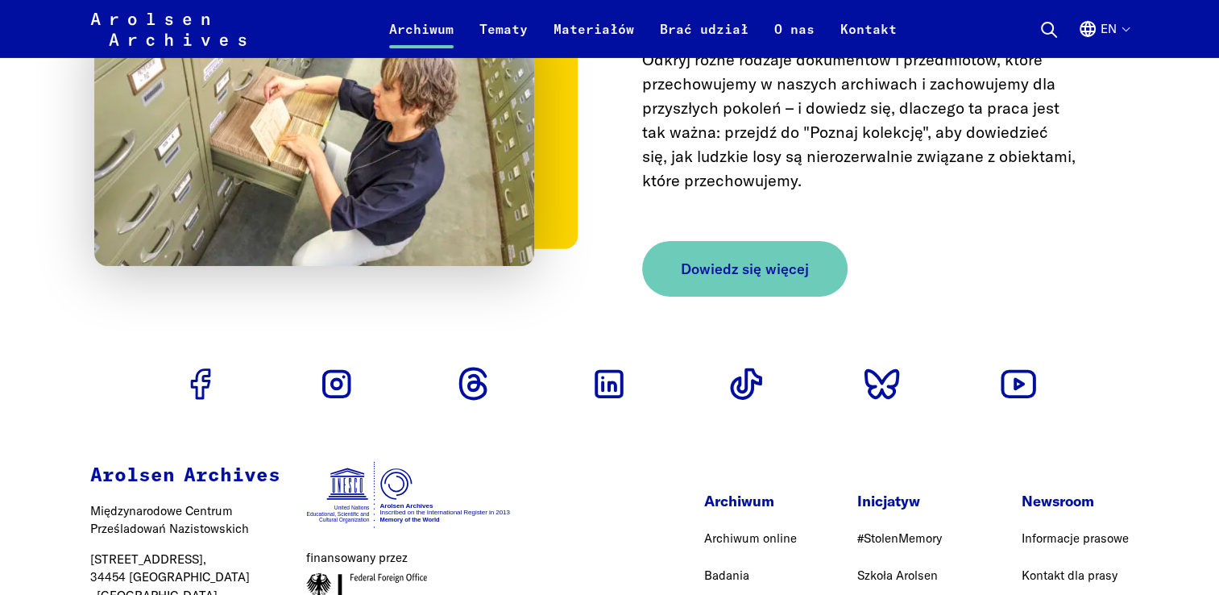
scroll to position [5545, 0]
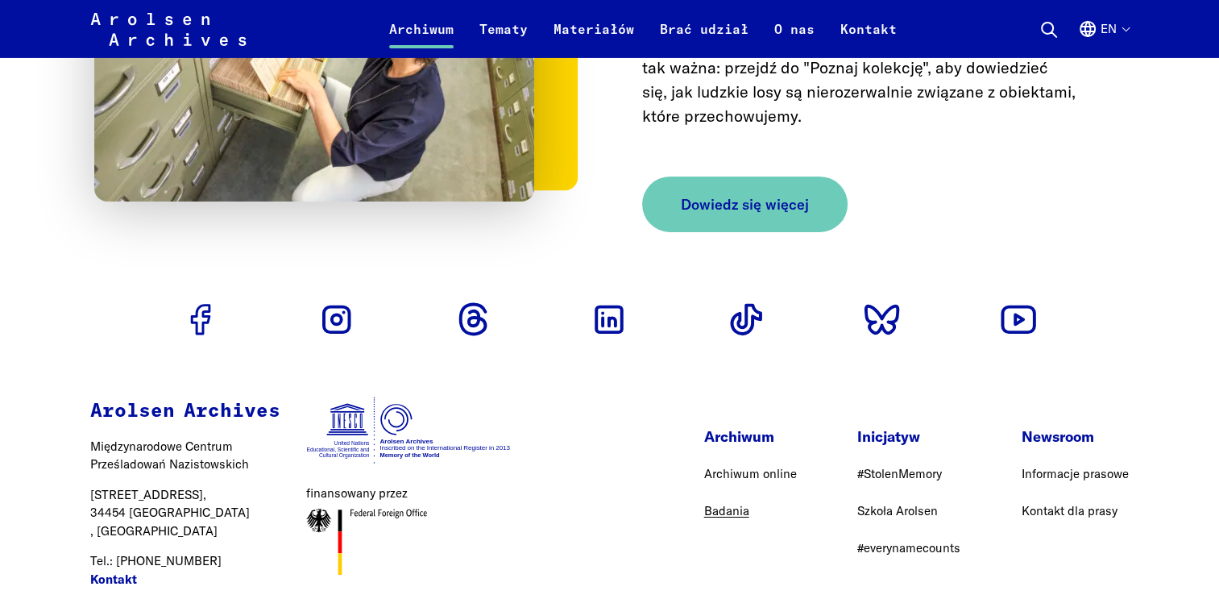
click at [730, 503] on link "Badania" at bounding box center [726, 510] width 45 height 15
